Goal: Go to known website: Access a specific website the user already knows

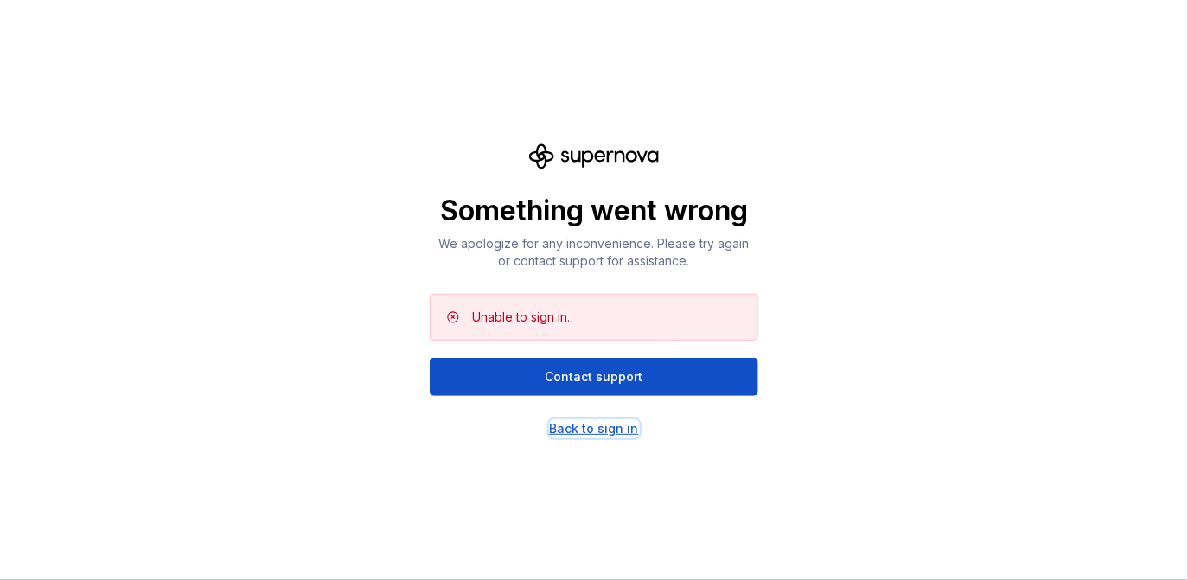
click at [603, 421] on div "Back to sign in" at bounding box center [594, 428] width 89 height 17
